Goal: Task Accomplishment & Management: Use online tool/utility

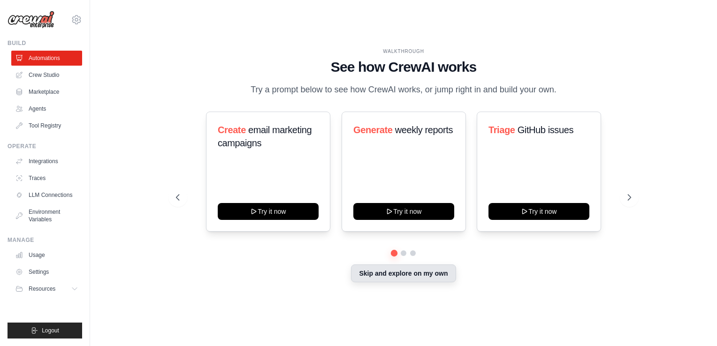
click at [438, 283] on button "Skip and explore on my own" at bounding box center [403, 274] width 105 height 18
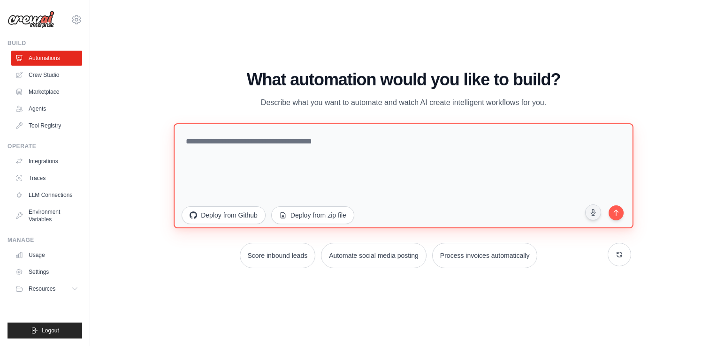
click at [192, 144] on textarea at bounding box center [403, 175] width 459 height 105
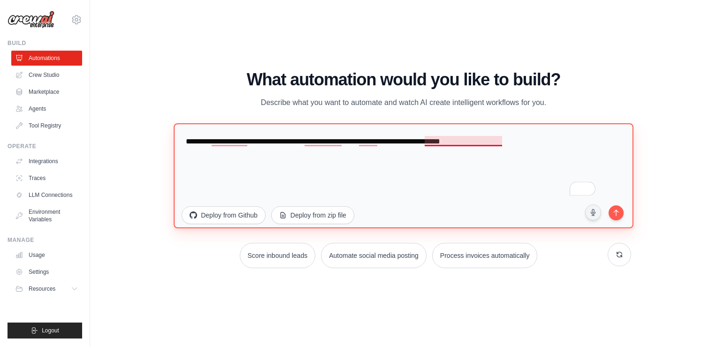
click at [475, 144] on textarea "**********" at bounding box center [403, 175] width 459 height 105
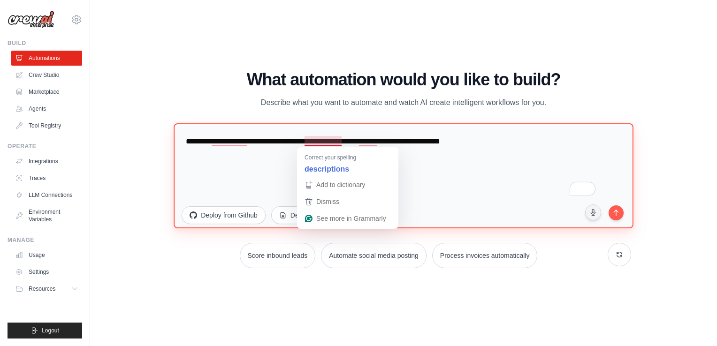
click at [322, 140] on textarea "**********" at bounding box center [403, 175] width 459 height 105
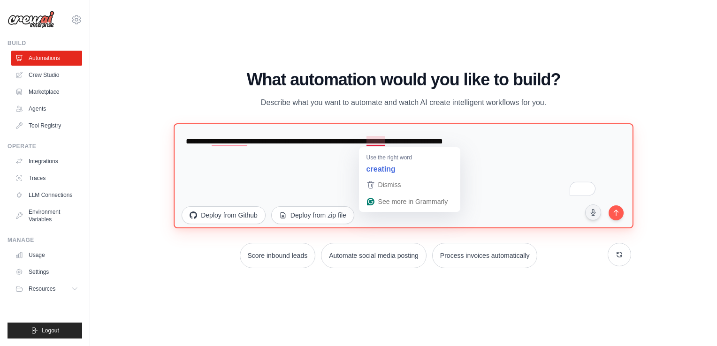
click at [378, 142] on textarea "**********" at bounding box center [403, 175] width 459 height 105
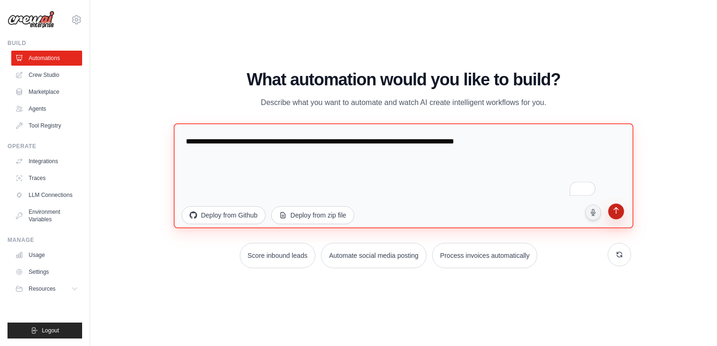
type textarea "**********"
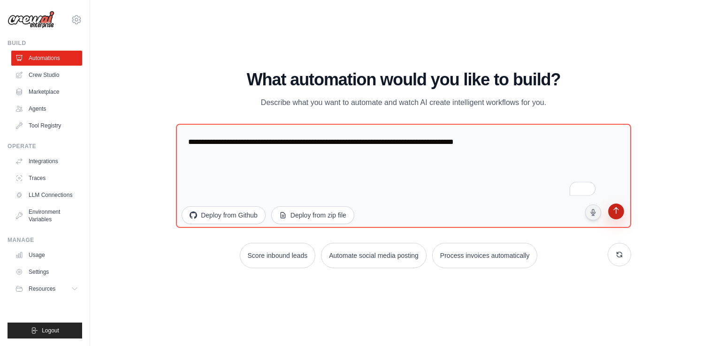
click at [618, 214] on icon "submit" at bounding box center [616, 211] width 9 height 9
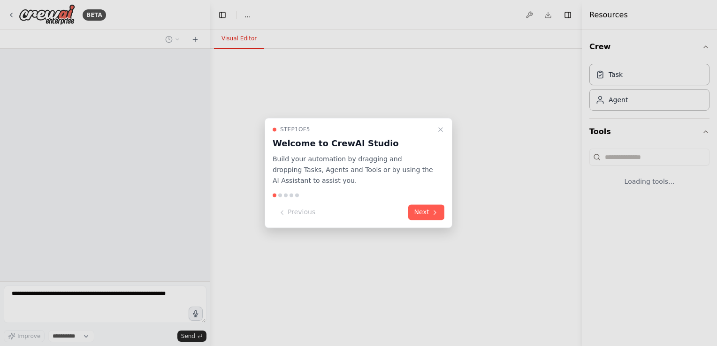
select select "****"
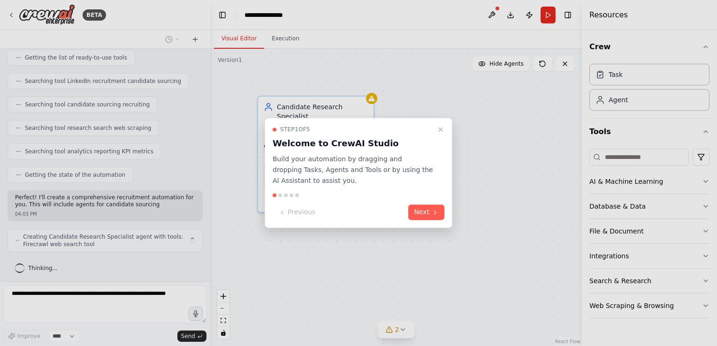
scroll to position [123, 0]
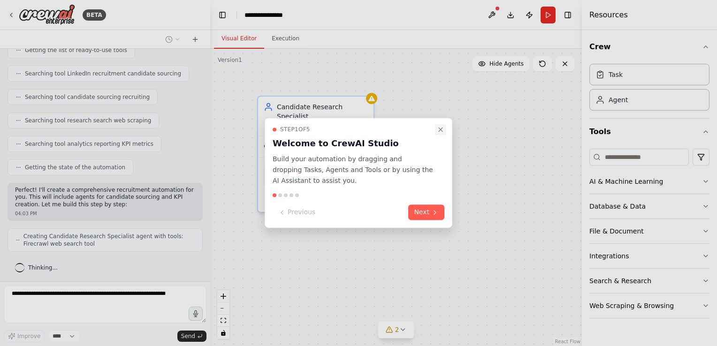
click at [439, 129] on icon "Close walkthrough" at bounding box center [441, 130] width 4 height 4
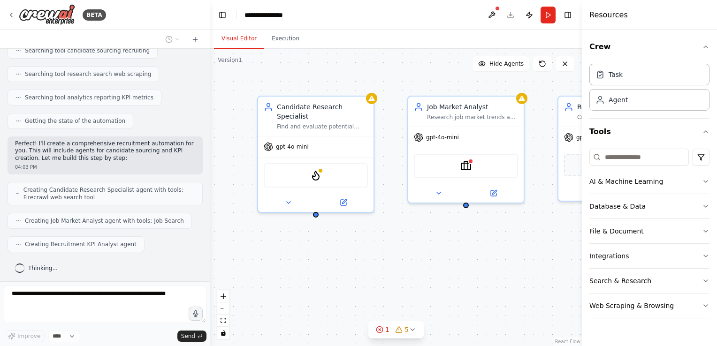
scroll to position [224, 0]
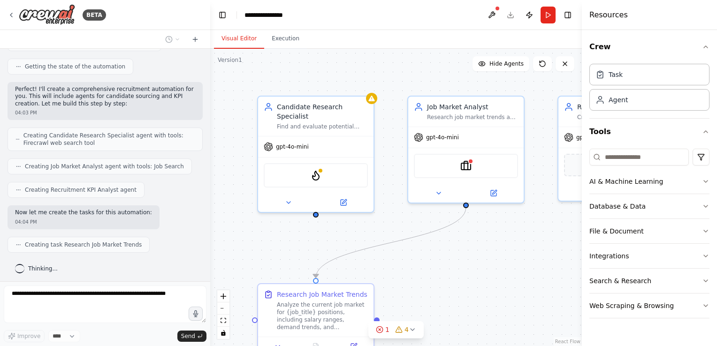
click at [208, 268] on div at bounding box center [208, 173] width 4 height 346
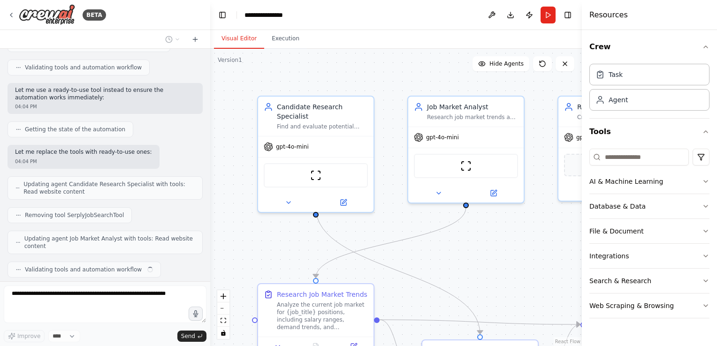
scroll to position [495, 0]
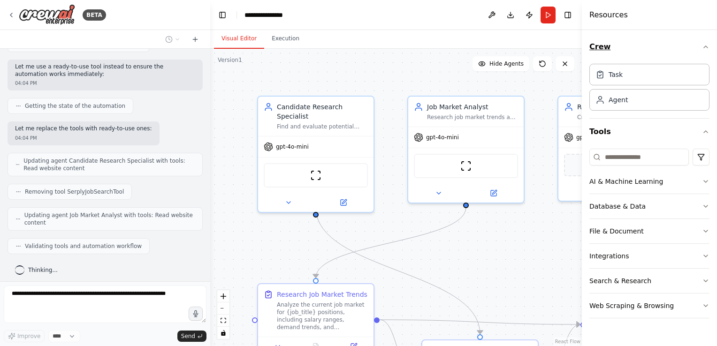
click at [705, 46] on icon "button" at bounding box center [706, 47] width 8 height 8
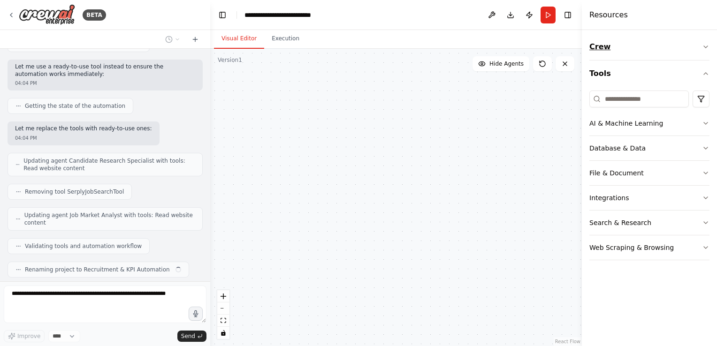
scroll to position [518, 0]
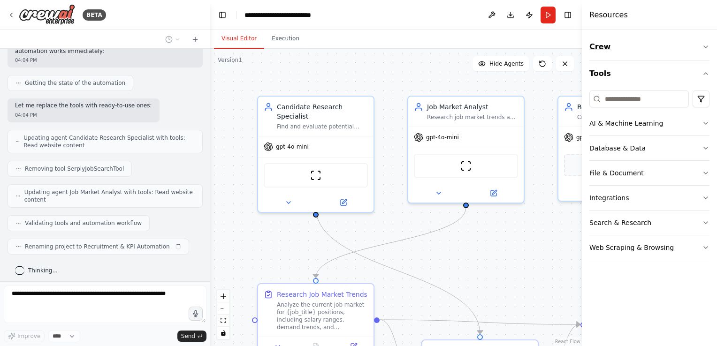
click at [705, 46] on icon "button" at bounding box center [706, 47] width 8 height 8
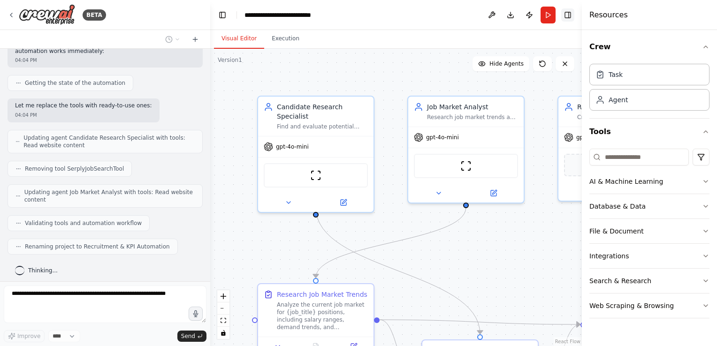
click at [567, 15] on button "Toggle Right Sidebar" at bounding box center [567, 14] width 13 height 13
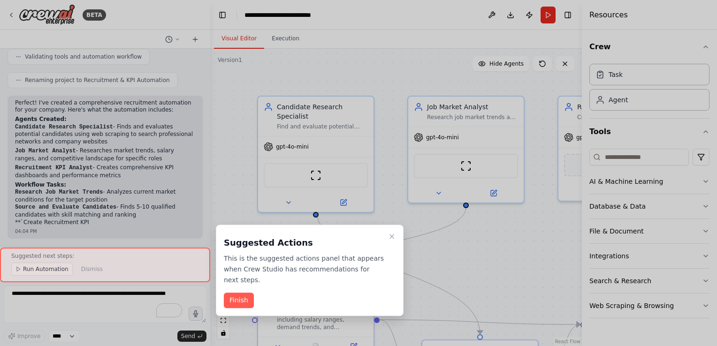
click at [569, 16] on div at bounding box center [358, 173] width 717 height 346
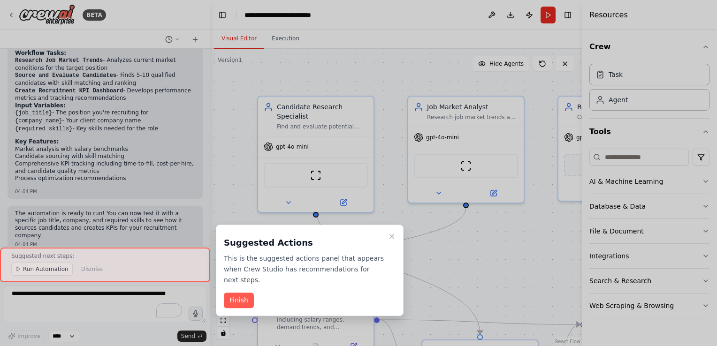
scroll to position [817, 0]
click at [568, 14] on div at bounding box center [358, 173] width 717 height 346
click at [243, 293] on button "Finish" at bounding box center [239, 300] width 30 height 15
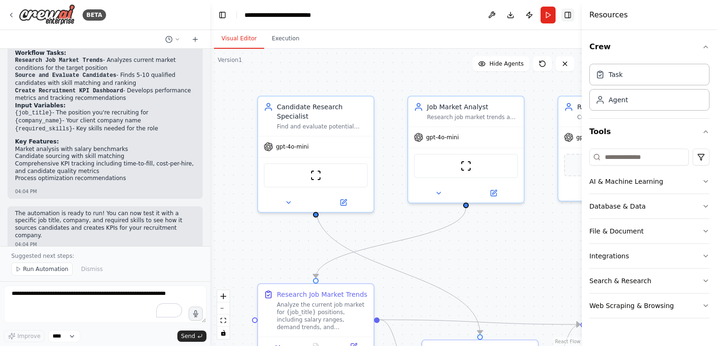
click at [568, 18] on button "Toggle Right Sidebar" at bounding box center [567, 14] width 13 height 13
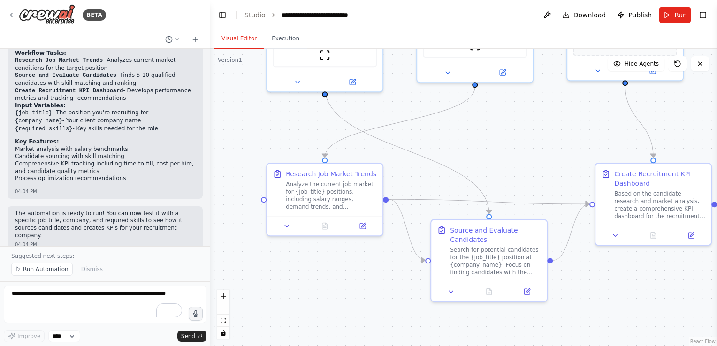
drag, startPoint x: 715, startPoint y: 205, endPoint x: 717, endPoint y: 220, distance: 15.2
click at [717, 220] on html "BETA Finding candidates for specific job descriptions and creating a KPI for my…" at bounding box center [358, 173] width 717 height 346
drag, startPoint x: 715, startPoint y: 206, endPoint x: 719, endPoint y: 174, distance: 33.0
click at [717, 174] on html "BETA Finding candidates for specific job descriptions and creating a KPI for my…" at bounding box center [358, 173] width 717 height 346
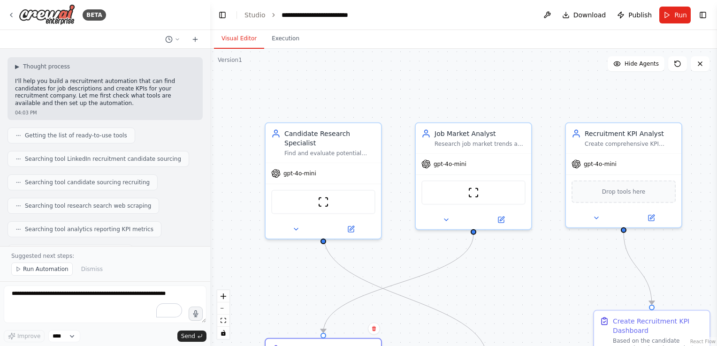
scroll to position [0, 0]
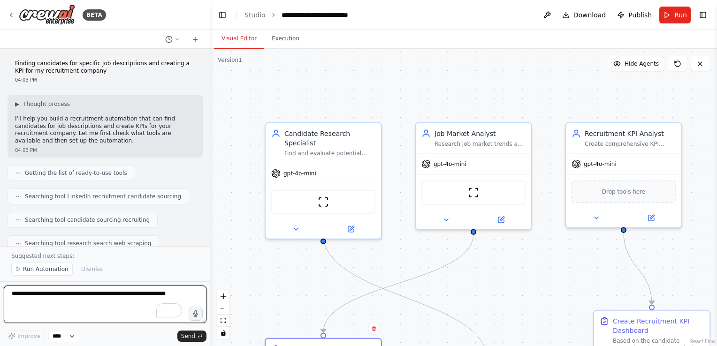
click at [21, 295] on textarea "To enrich screen reader interactions, please activate Accessibility in Grammarl…" at bounding box center [105, 305] width 203 height 38
paste textarea "**********"
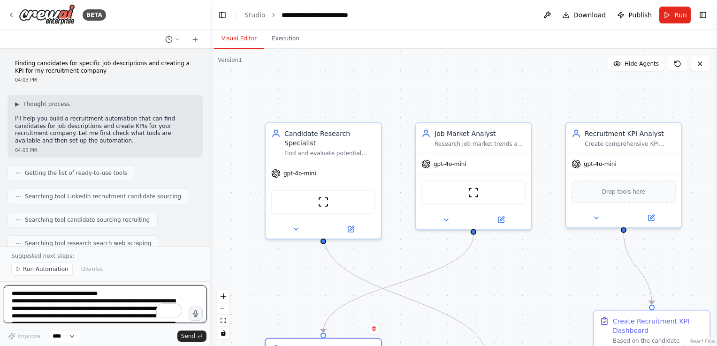
scroll to position [462, 0]
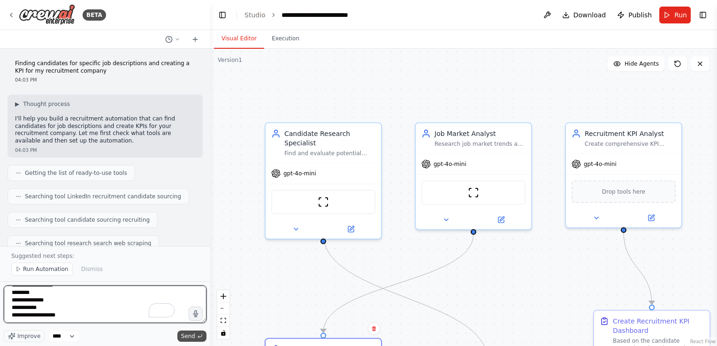
type textarea "**********"
click at [191, 336] on span "Send" at bounding box center [188, 337] width 14 height 8
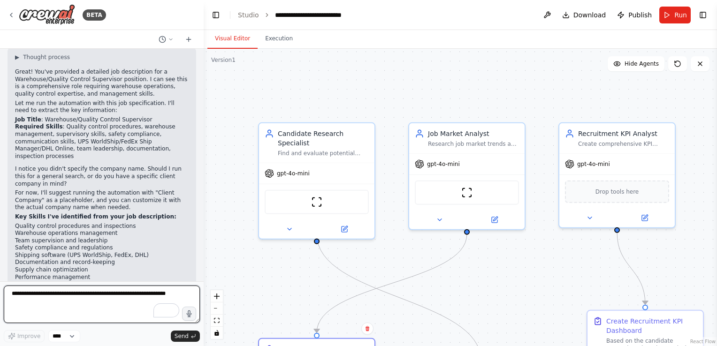
scroll to position [1420, 0]
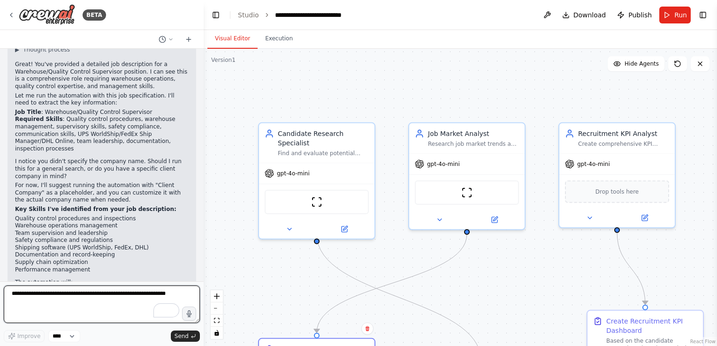
click at [203, 258] on div "BETA Finding candidates for specific job descriptions and creating a KPI for my…" at bounding box center [358, 173] width 717 height 346
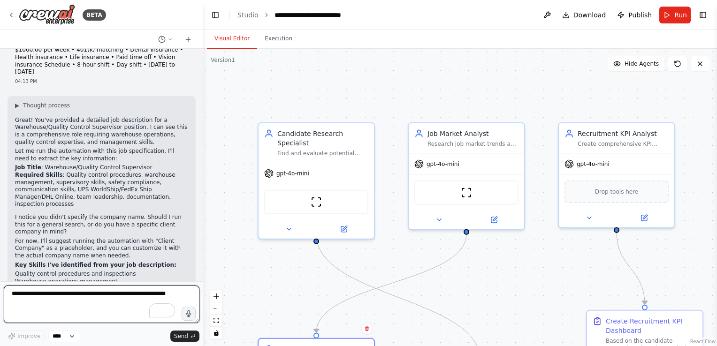
scroll to position [1427, 0]
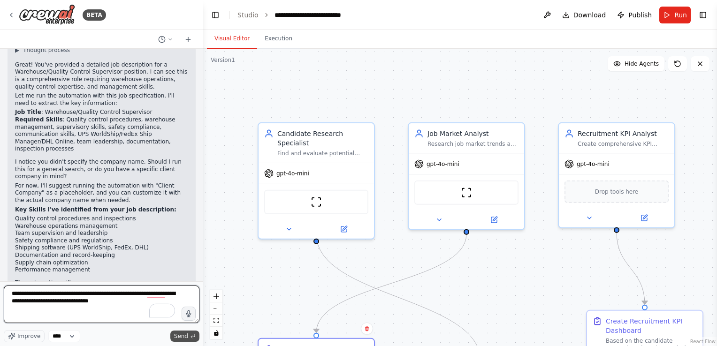
type textarea "**********"
click at [182, 337] on span "Send" at bounding box center [181, 337] width 14 height 8
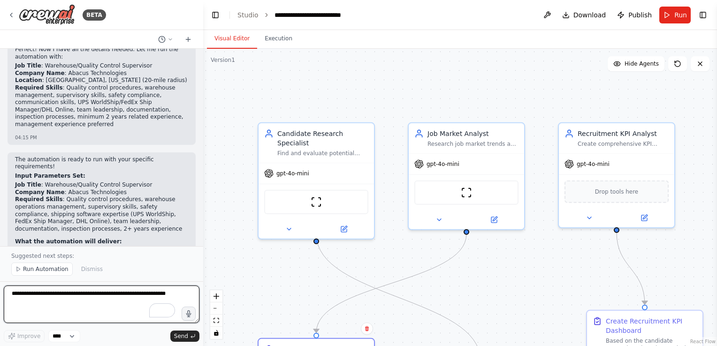
scroll to position [1815, 0]
click at [41, 273] on span "Run Automation" at bounding box center [46, 270] width 46 height 8
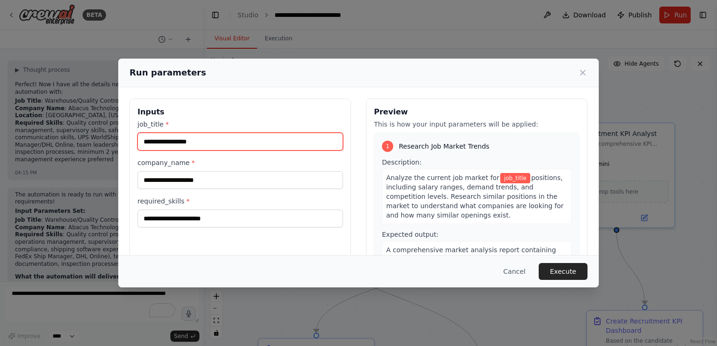
click at [173, 139] on input "job_title *" at bounding box center [241, 142] width 206 height 18
type input "**********"
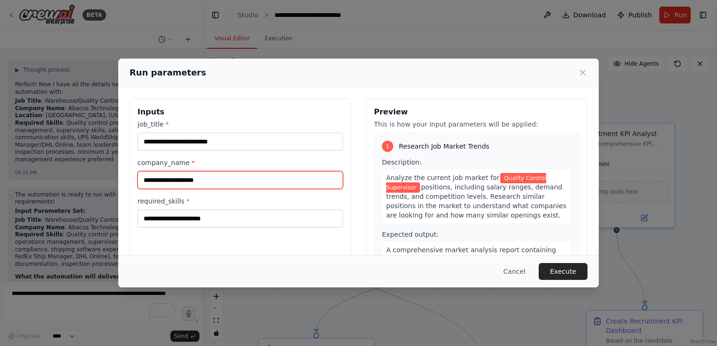
click at [185, 176] on input "company_name *" at bounding box center [241, 180] width 206 height 18
type input "**********"
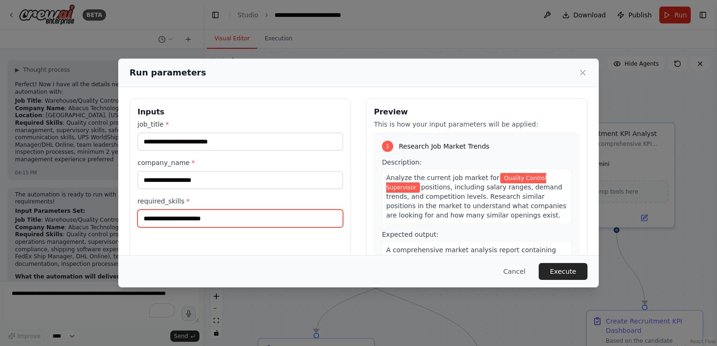
click at [195, 217] on input "required_skills *" at bounding box center [241, 219] width 206 height 18
paste input "**********"
click at [175, 219] on input "**********" at bounding box center [239, 219] width 202 height 18
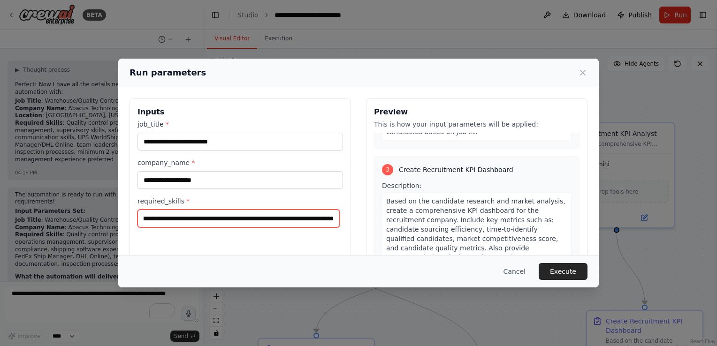
scroll to position [452, 0]
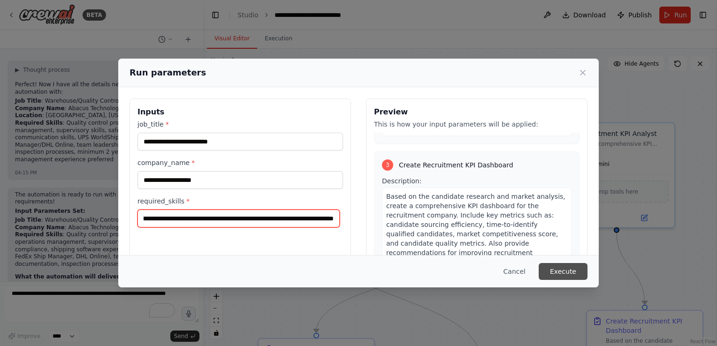
type input "**********"
click at [577, 274] on button "Execute" at bounding box center [563, 271] width 49 height 17
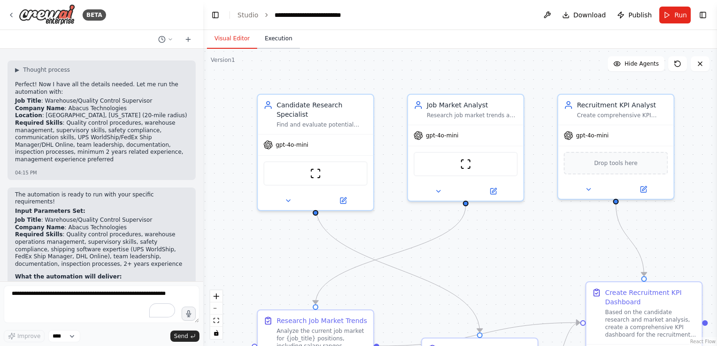
click at [268, 40] on button "Execution" at bounding box center [278, 39] width 43 height 20
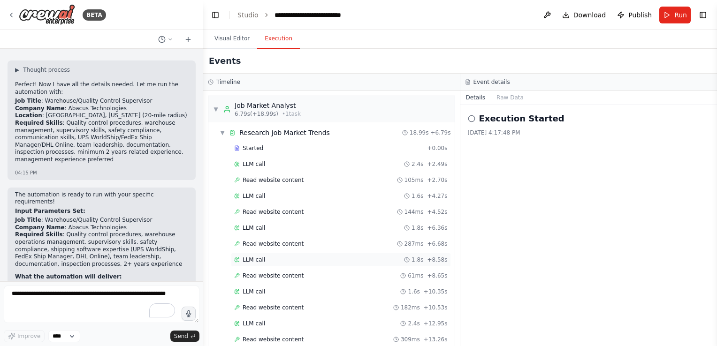
click at [253, 256] on span "LLM call" at bounding box center [254, 260] width 23 height 8
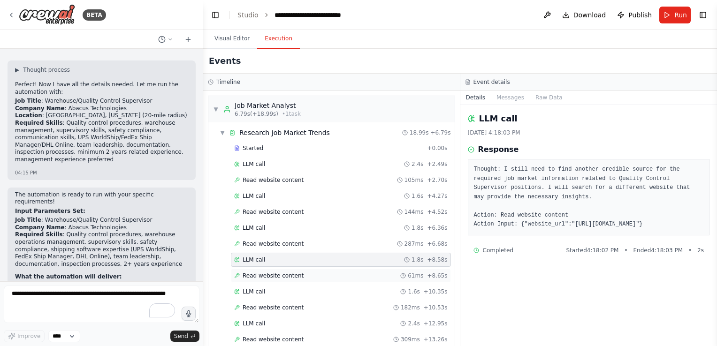
click at [255, 274] on span "Read website content" at bounding box center [273, 276] width 61 height 8
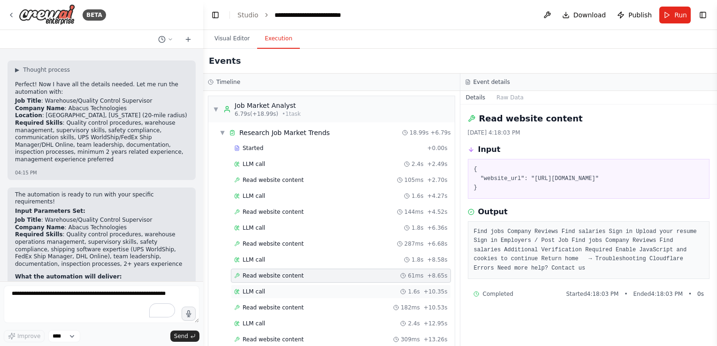
click at [257, 288] on span "LLM call" at bounding box center [254, 292] width 23 height 8
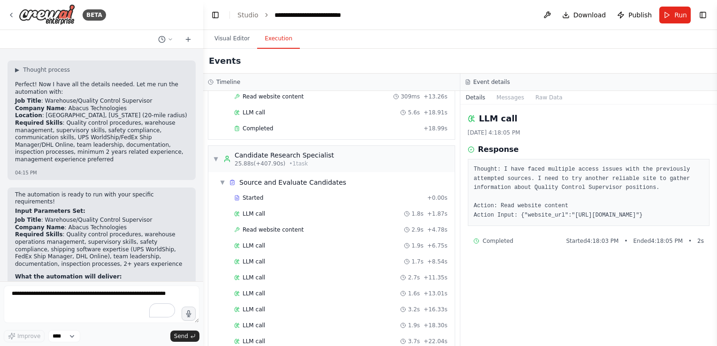
scroll to position [247, 0]
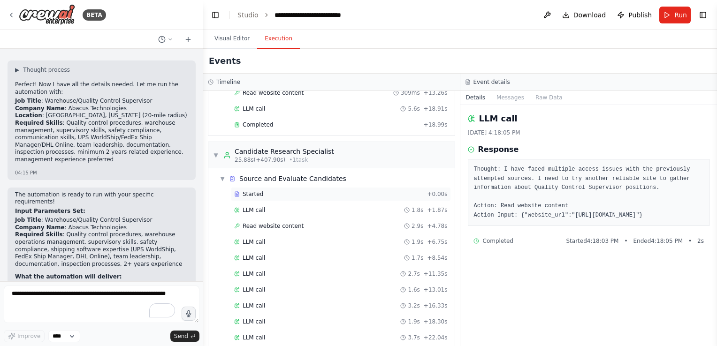
click at [256, 191] on span "Started" at bounding box center [253, 195] width 21 height 8
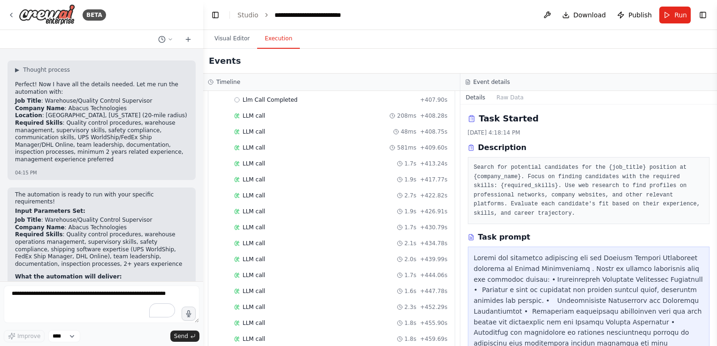
scroll to position [1648, 0]
click at [288, 145] on span "Llm Call Completed" at bounding box center [270, 149] width 55 height 8
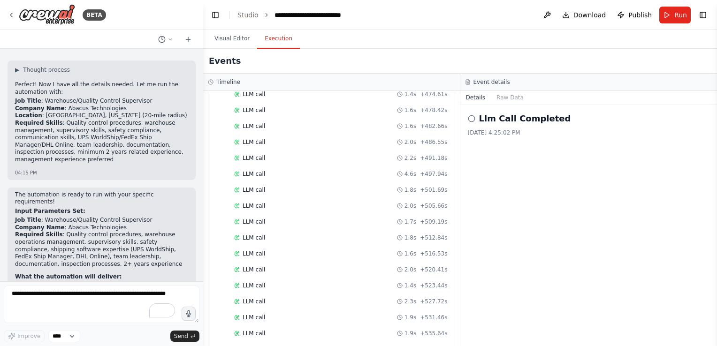
scroll to position [2131, 0]
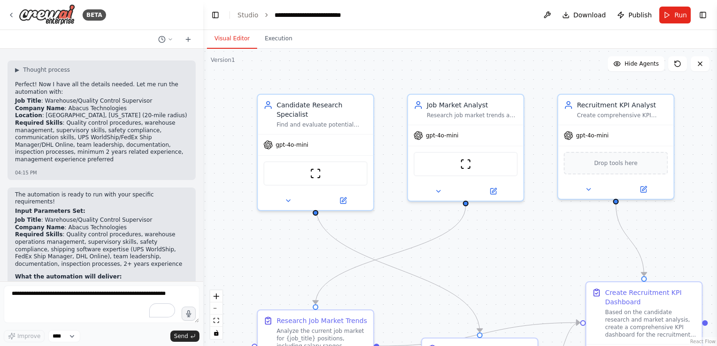
click at [227, 41] on button "Visual Editor" at bounding box center [232, 39] width 50 height 20
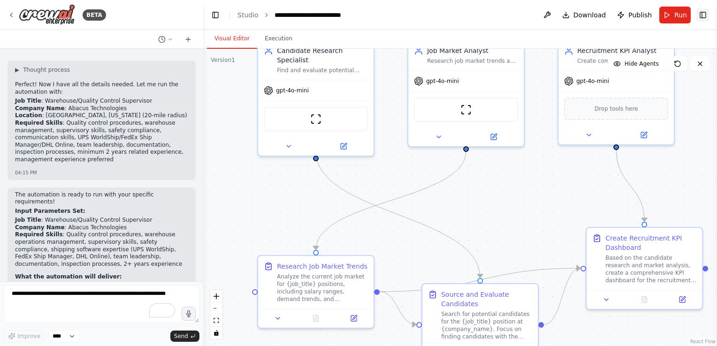
click at [706, 18] on button "Toggle Right Sidebar" at bounding box center [702, 14] width 13 height 13
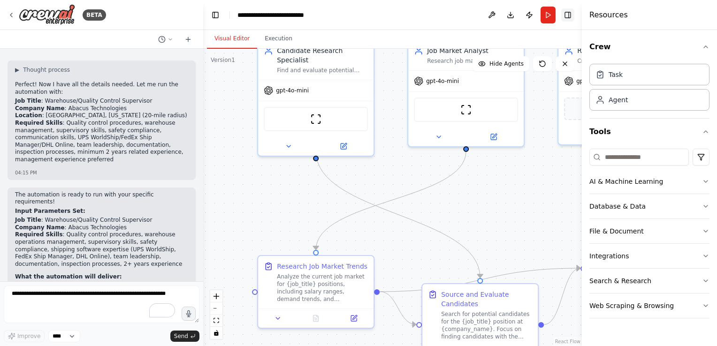
click at [567, 15] on button "Toggle Right Sidebar" at bounding box center [567, 14] width 13 height 13
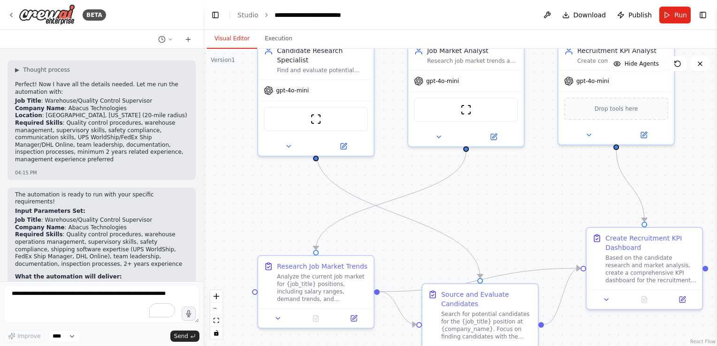
click at [199, 265] on div at bounding box center [201, 173] width 4 height 346
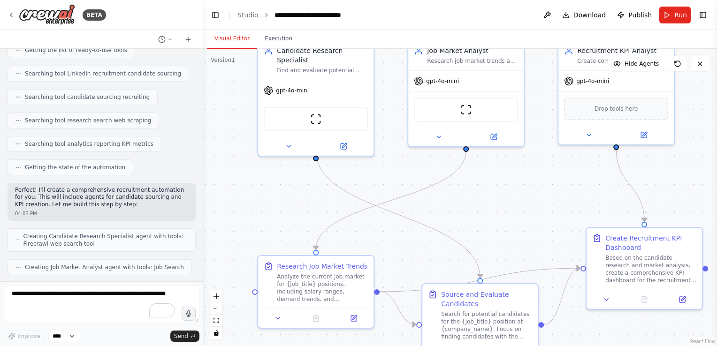
scroll to position [0, 0]
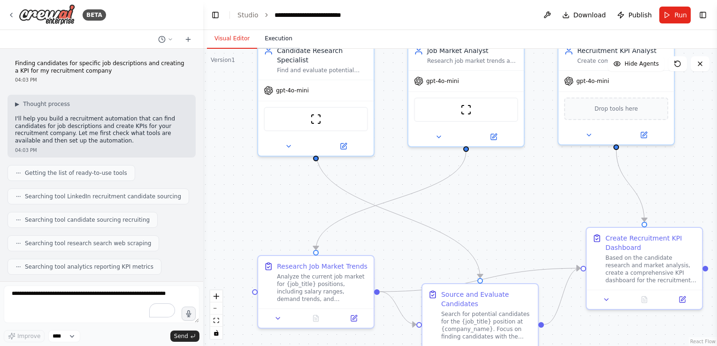
click at [272, 44] on button "Execution" at bounding box center [278, 39] width 43 height 20
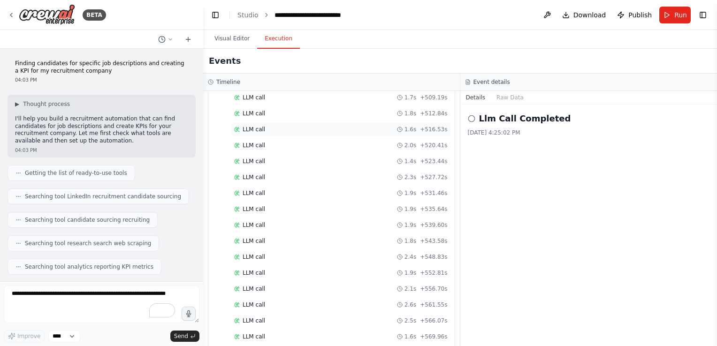
click at [258, 126] on span "LLM call" at bounding box center [254, 130] width 23 height 8
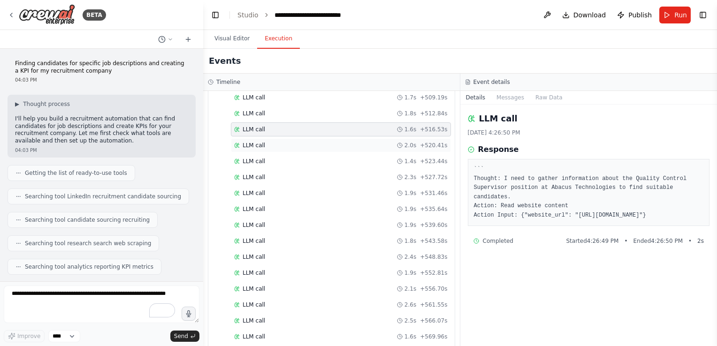
click at [260, 142] on span "LLM call" at bounding box center [254, 146] width 23 height 8
click at [498, 99] on button "Messages" at bounding box center [510, 97] width 39 height 13
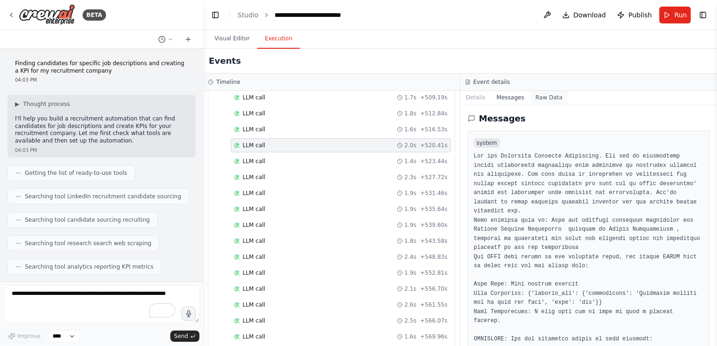
click at [545, 93] on button "Raw Data" at bounding box center [549, 97] width 38 height 13
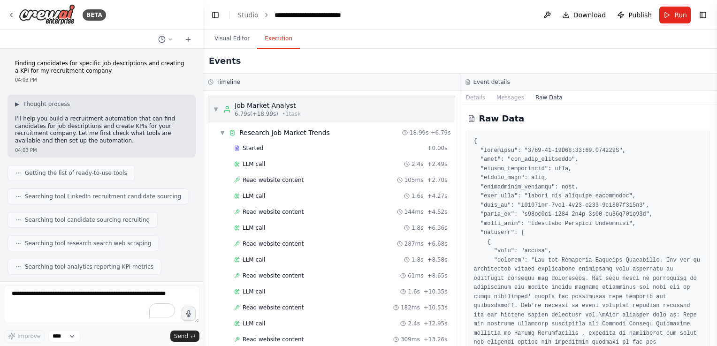
click at [269, 105] on div "Job Market Analyst" at bounding box center [268, 105] width 66 height 9
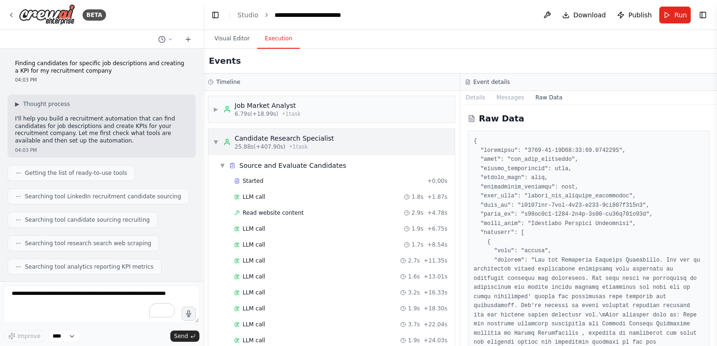
click at [268, 138] on div "Candidate Research Specialist" at bounding box center [284, 138] width 99 height 9
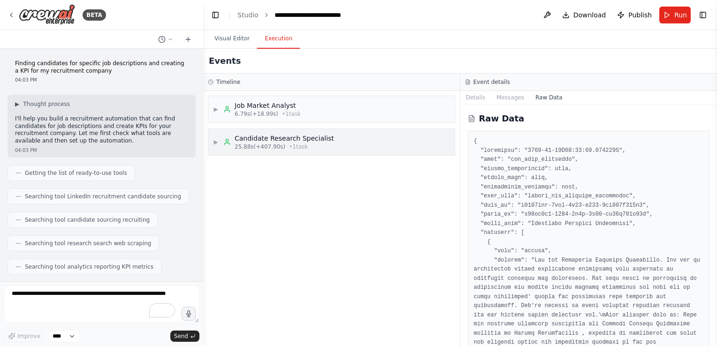
click at [268, 138] on div "Candidate Research Specialist" at bounding box center [284, 138] width 99 height 9
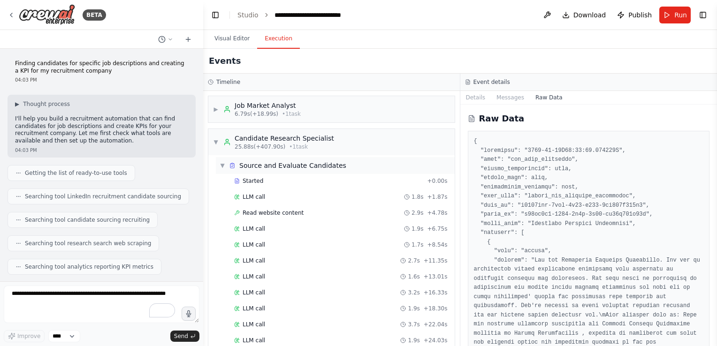
click at [268, 163] on div "Source and Evaluate Candidates" at bounding box center [292, 165] width 107 height 9
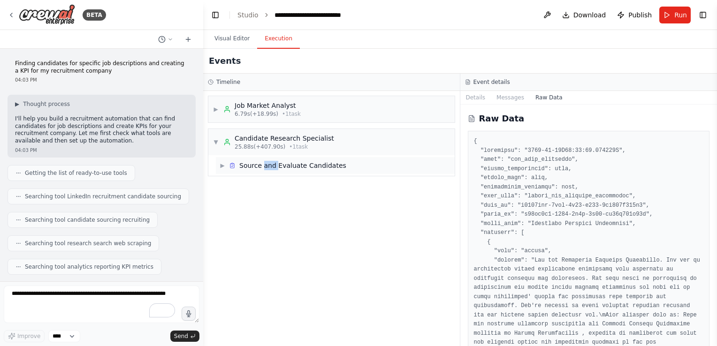
click at [268, 163] on div "Source and Evaluate Candidates" at bounding box center [292, 165] width 107 height 9
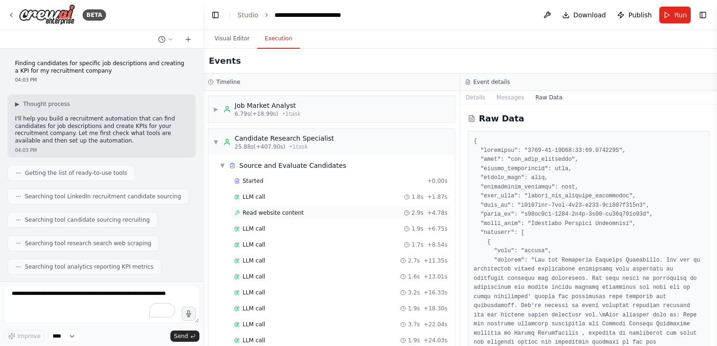
drag, startPoint x: 268, startPoint y: 163, endPoint x: 283, endPoint y: 212, distance: 50.6
click at [283, 212] on span "Read website content" at bounding box center [273, 213] width 61 height 8
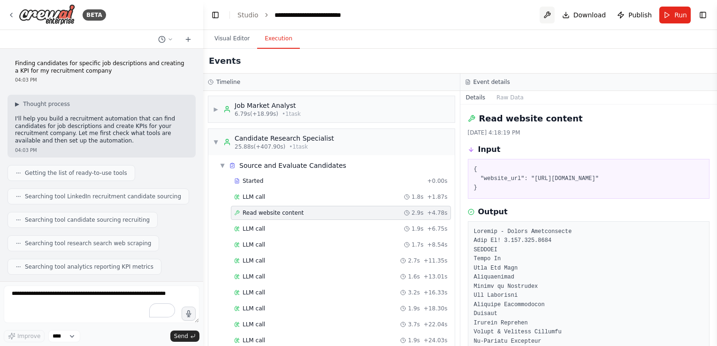
click at [551, 16] on button at bounding box center [547, 15] width 15 height 17
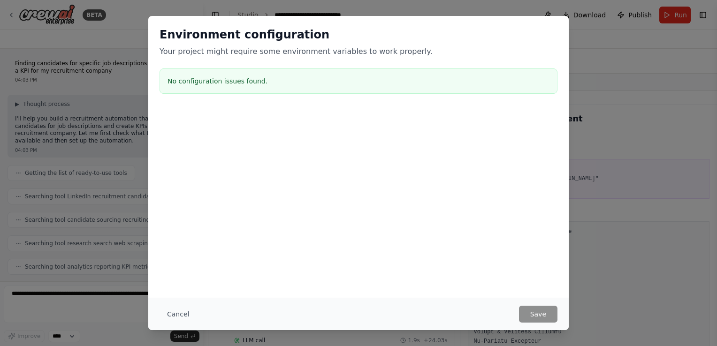
click at [638, 24] on div "Environment configuration Your project might require some environment variables…" at bounding box center [358, 173] width 717 height 346
click at [622, 96] on div "Environment configuration Your project might require some environment variables…" at bounding box center [358, 173] width 717 height 346
